Goal: Obtain resource: Download file/media

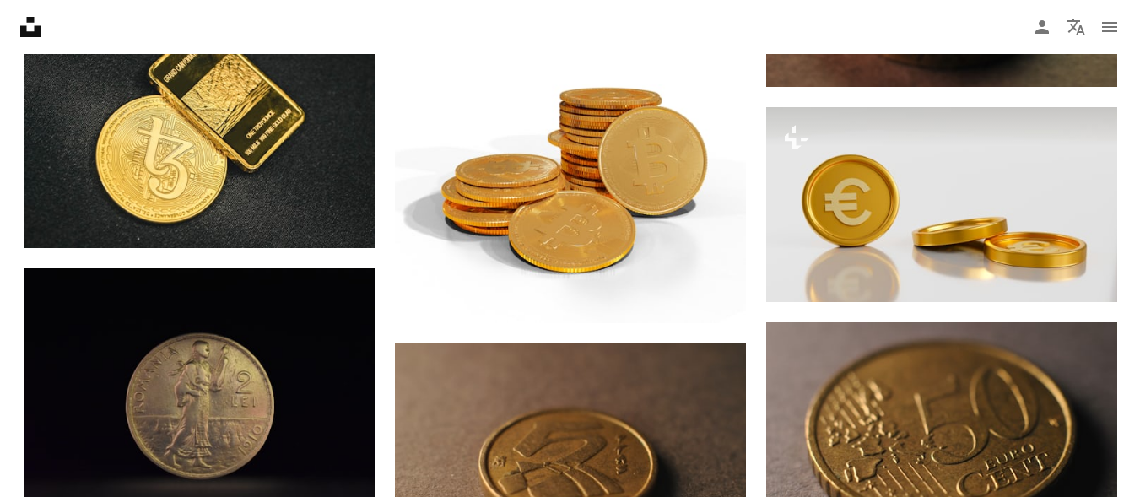
scroll to position [24378, 0]
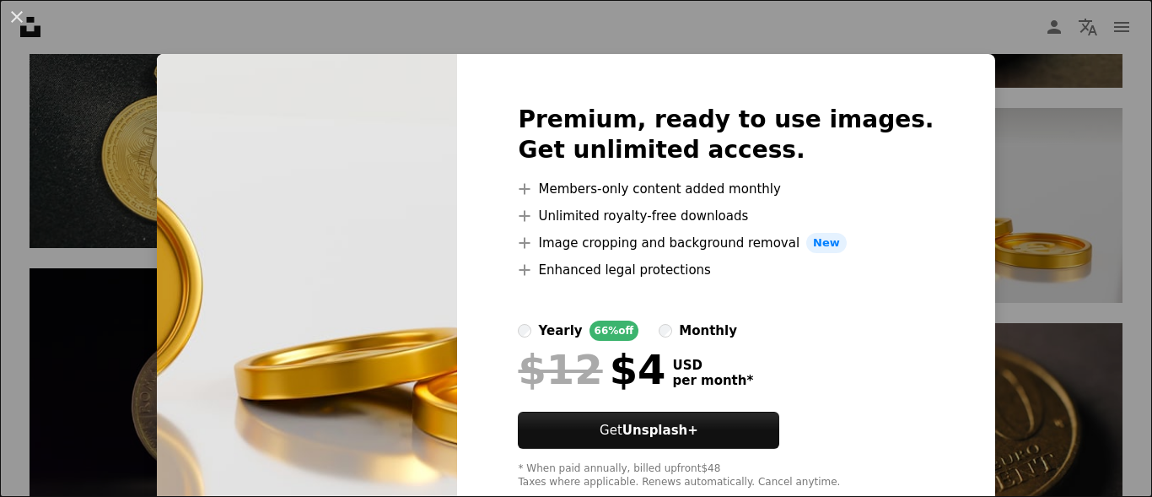
drag, startPoint x: 992, startPoint y: 116, endPoint x: 1152, endPoint y: 419, distance: 343.0
click at [992, 116] on div "An X shape Premium, ready to use images. Get unlimited access. A plus sign Memb…" at bounding box center [576, 248] width 1152 height 497
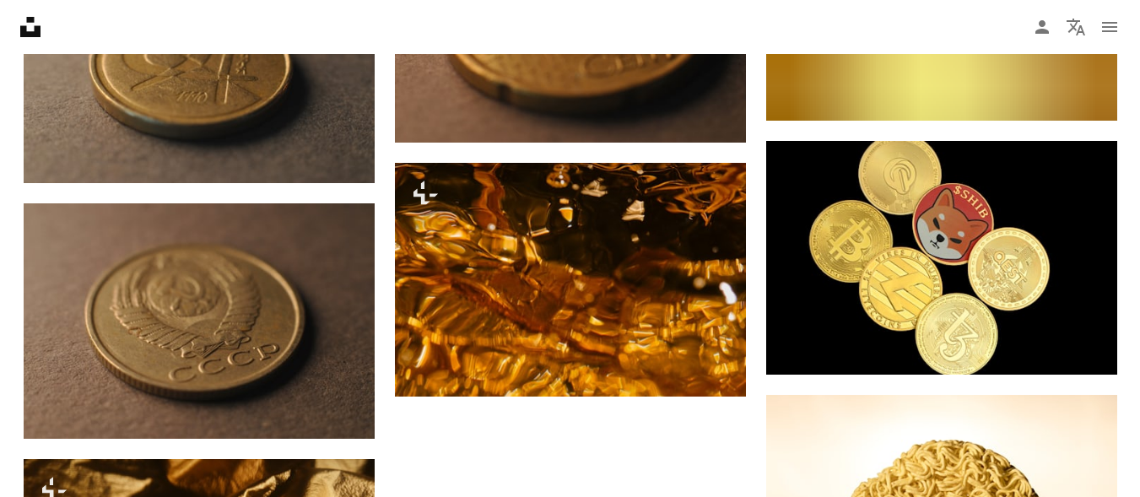
scroll to position [34478, 0]
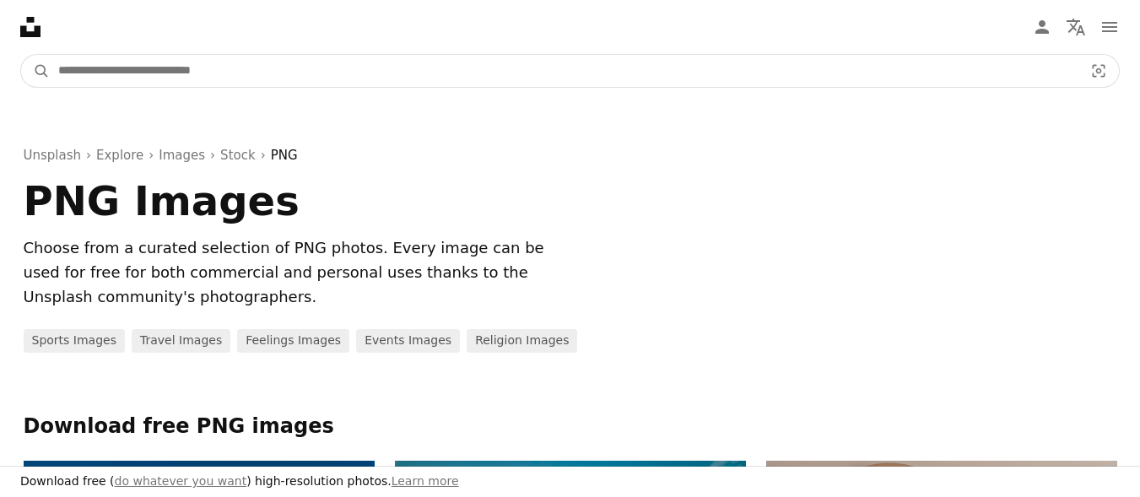
click at [132, 81] on input "Find visuals sitewide" at bounding box center [564, 71] width 1028 height 32
type input "**********"
click at [21, 55] on button "A magnifying glass" at bounding box center [35, 71] width 29 height 32
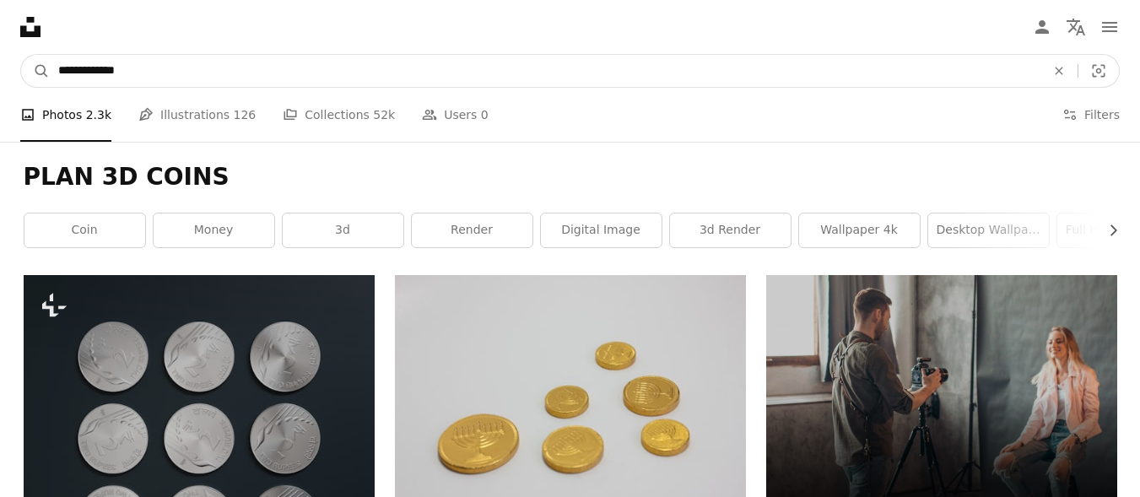
click at [84, 73] on input "**********" at bounding box center [545, 71] width 990 height 32
type input "**********"
click at [21, 55] on button "A magnifying glass" at bounding box center [35, 71] width 29 height 32
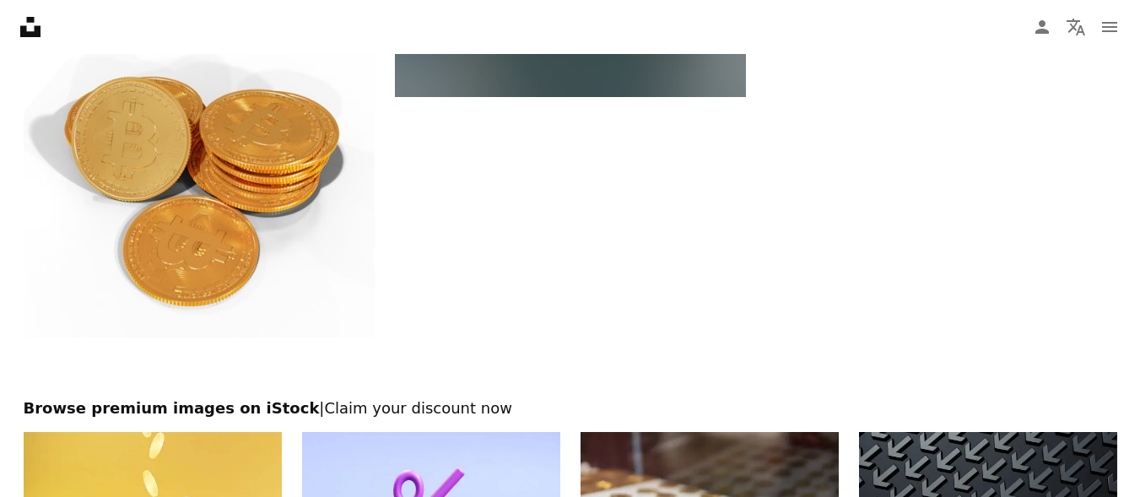
scroll to position [2452, 0]
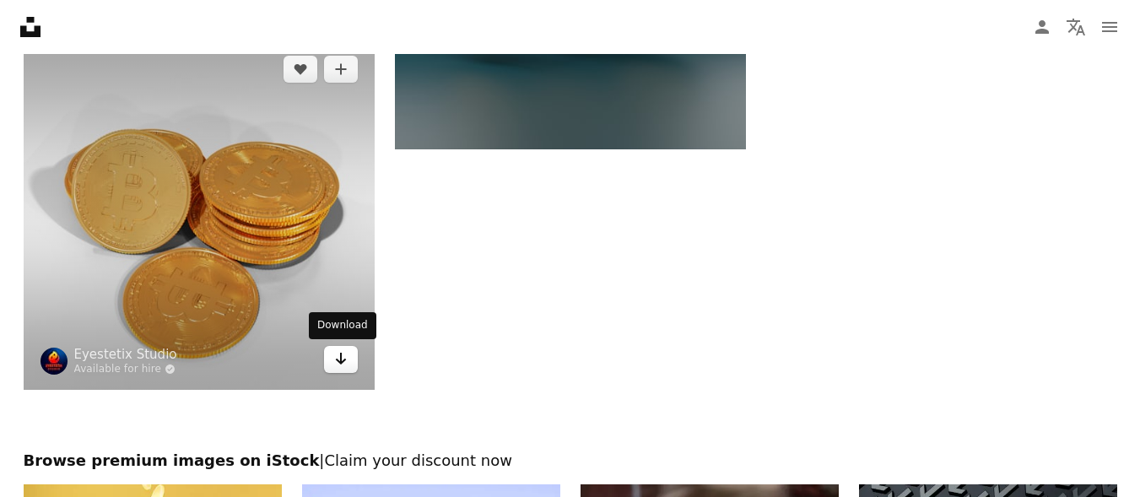
click at [327, 356] on link "Arrow pointing down" at bounding box center [341, 359] width 34 height 27
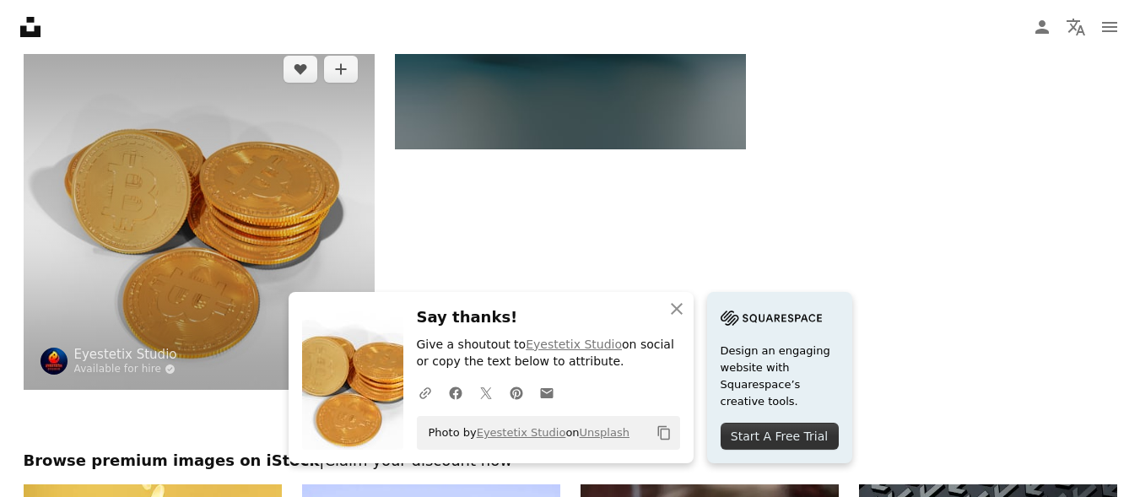
click at [337, 208] on img at bounding box center [199, 214] width 351 height 351
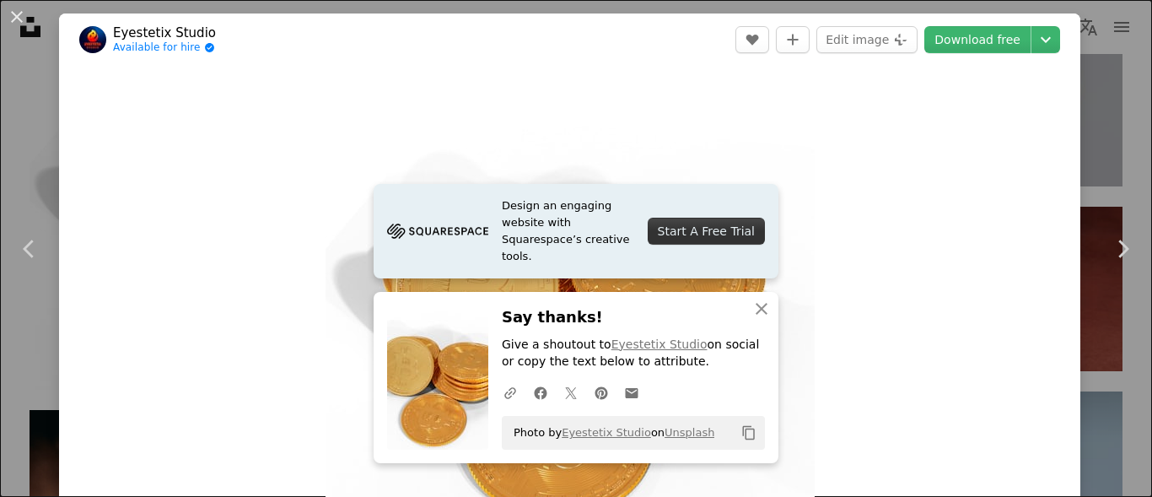
click at [20, 19] on button "An X shape" at bounding box center [17, 17] width 20 height 20
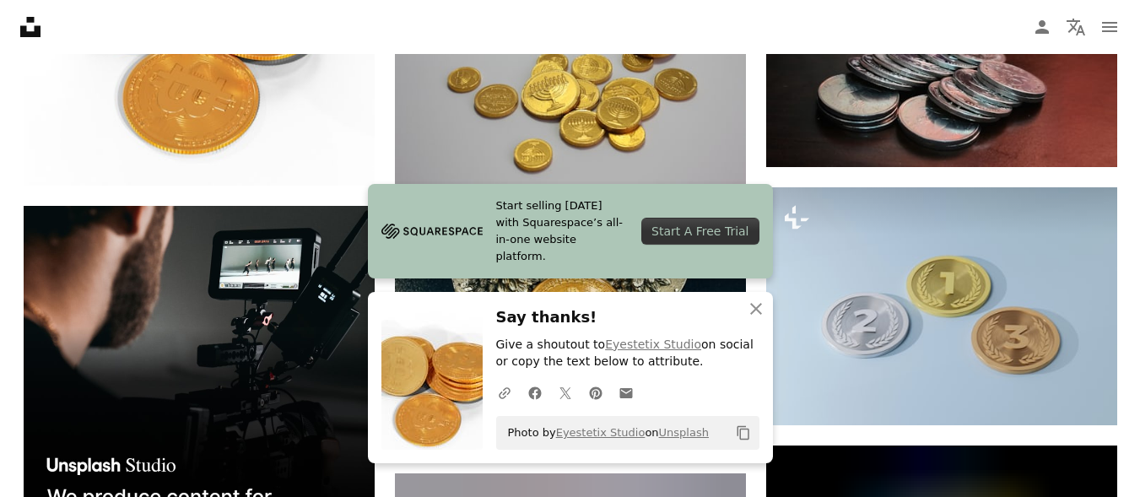
scroll to position [2704, 0]
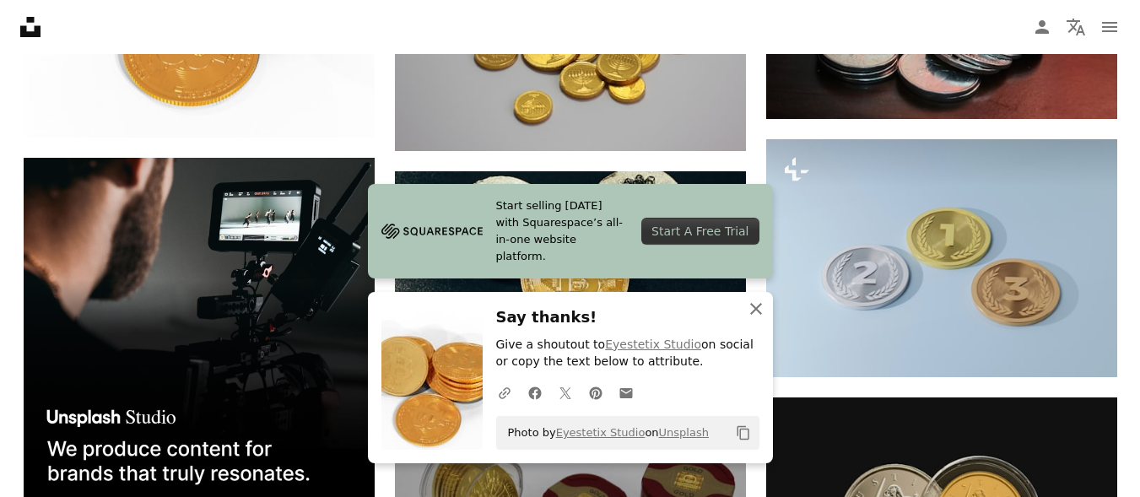
click at [749, 305] on icon "An X shape" at bounding box center [756, 309] width 20 height 20
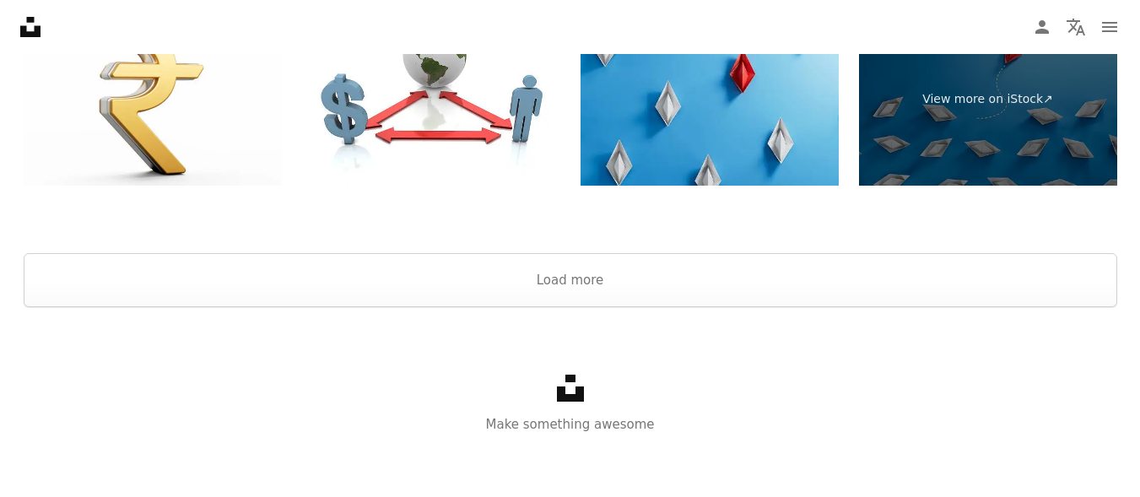
scroll to position [4871, 0]
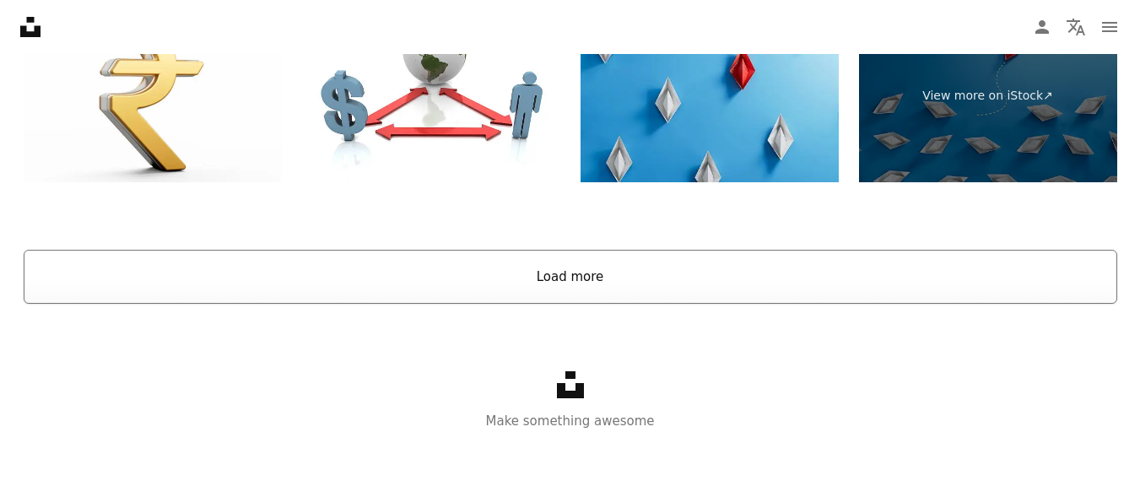
click at [677, 283] on button "Load more" at bounding box center [570, 277] width 1093 height 54
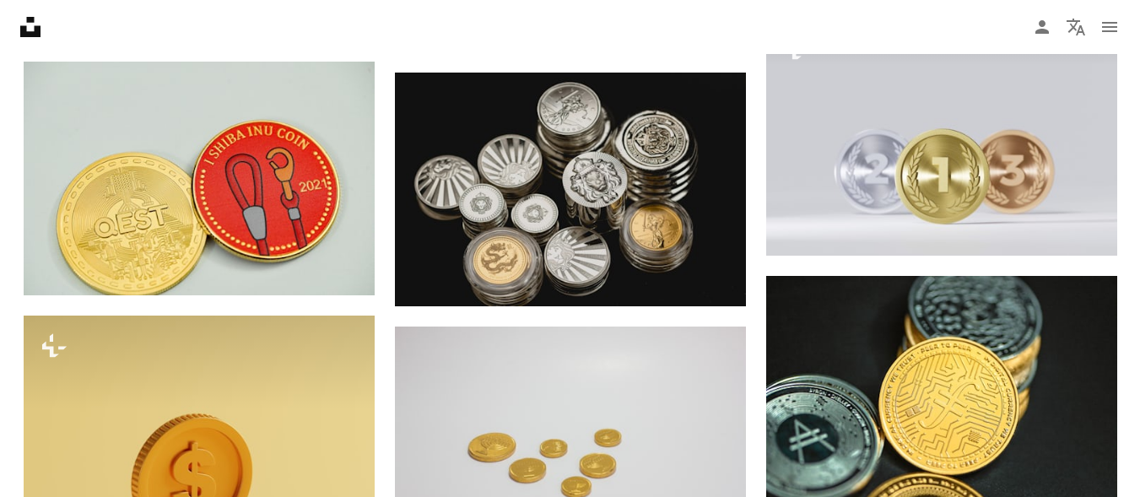
scroll to position [4048, 0]
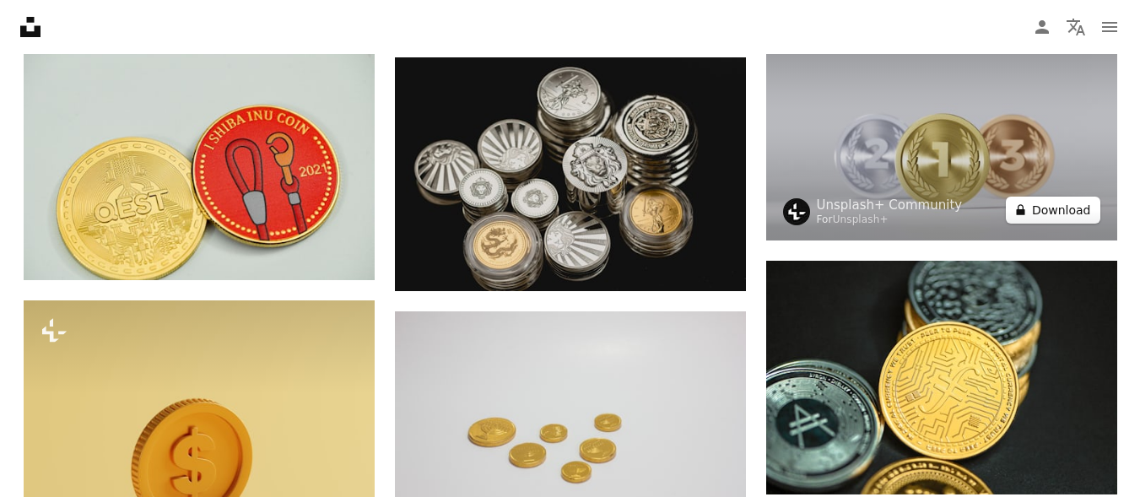
click at [1047, 213] on button "A lock Download" at bounding box center [1053, 210] width 94 height 27
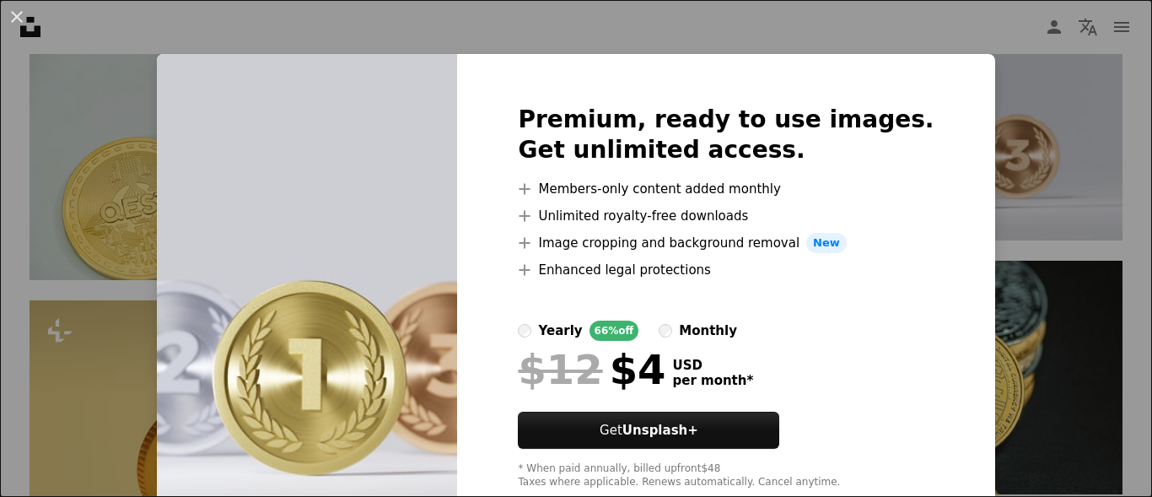
click at [1010, 87] on div "An X shape Premium, ready to use images. Get unlimited access. A plus sign Memb…" at bounding box center [576, 248] width 1152 height 497
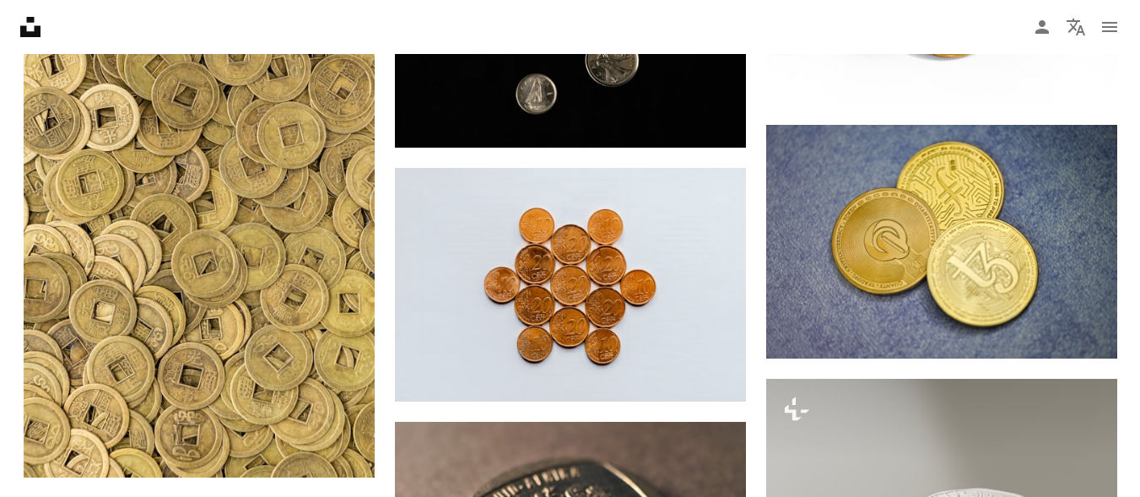
scroll to position [10039, 0]
